Goal: Task Accomplishment & Management: Use online tool/utility

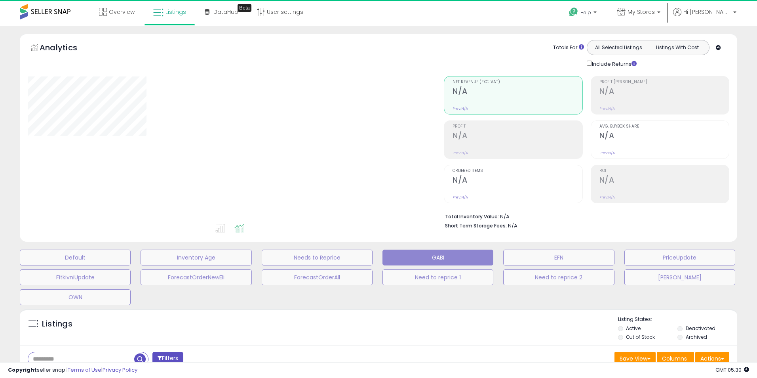
type input "**********"
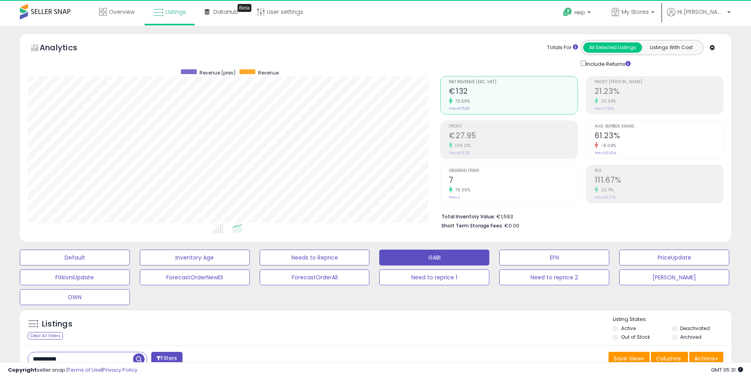
scroll to position [162, 413]
